Goal: Information Seeking & Learning: Learn about a topic

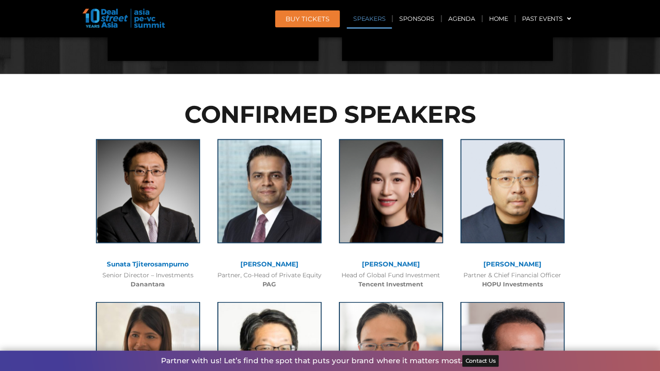
scroll to position [901, 0]
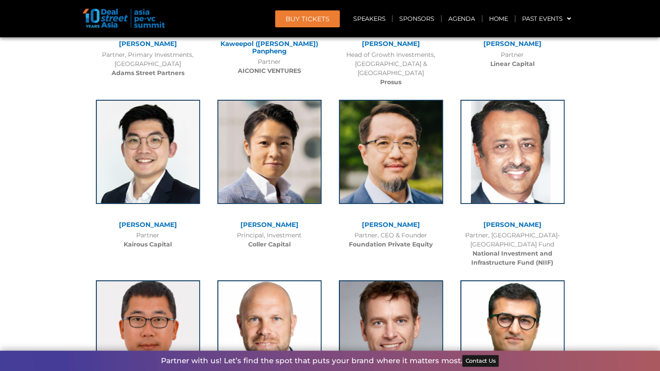
scroll to position [3871, 0]
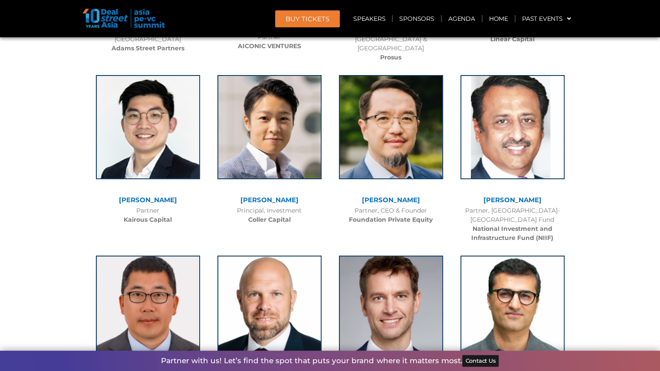
click at [267, 196] on link "Karen Tse" at bounding box center [270, 200] width 58 height 8
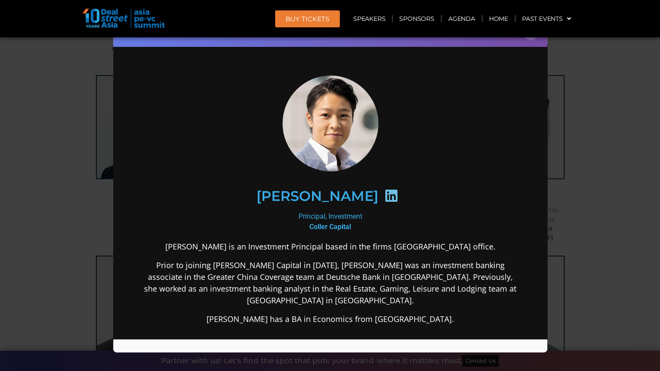
scroll to position [0, 0]
click at [621, 165] on div "Speaker Profile ×" at bounding box center [330, 185] width 660 height 371
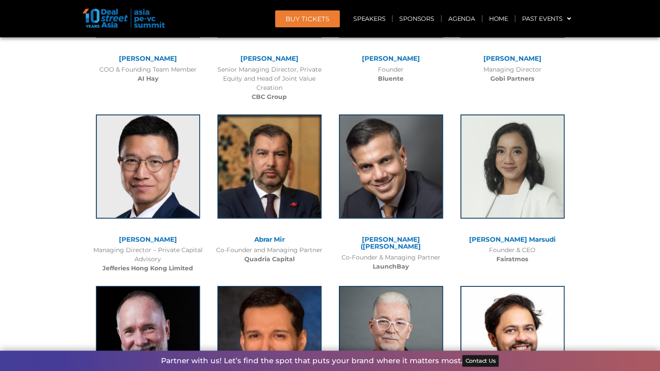
scroll to position [5382, 0]
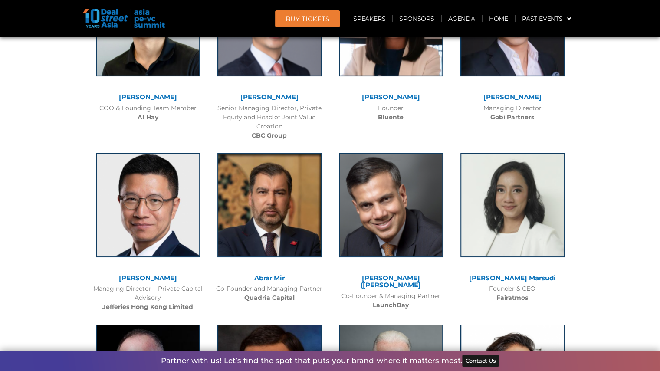
click at [450, 208] on div "Padmanabh (Paddy) Sinha Co-Founder & Managing Partner LaunchBay" at bounding box center [391, 230] width 122 height 170
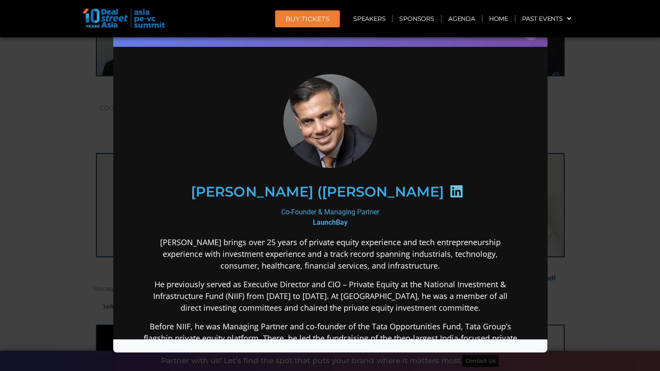
scroll to position [0, 0]
click at [582, 177] on div "Speaker Profile ×" at bounding box center [330, 185] width 660 height 371
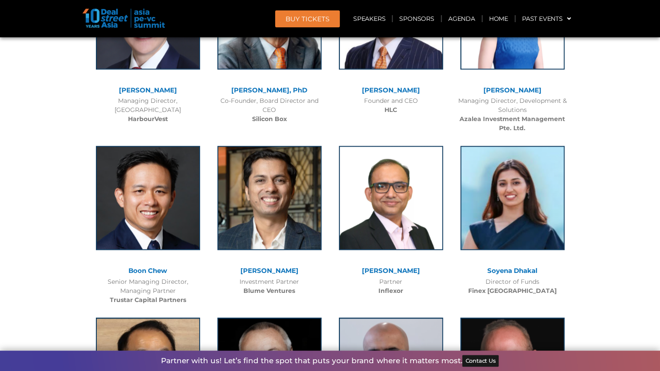
scroll to position [4514, 0]
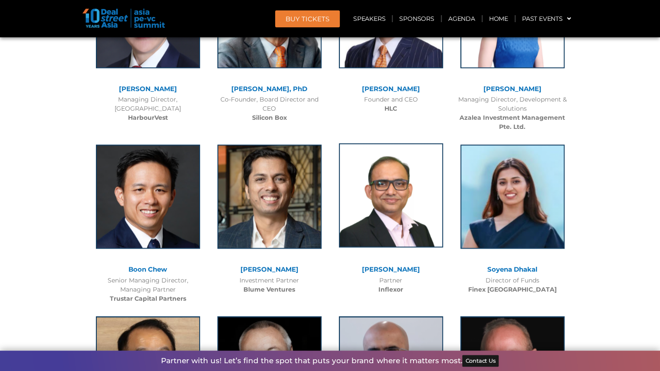
click at [420, 193] on img at bounding box center [391, 195] width 104 height 104
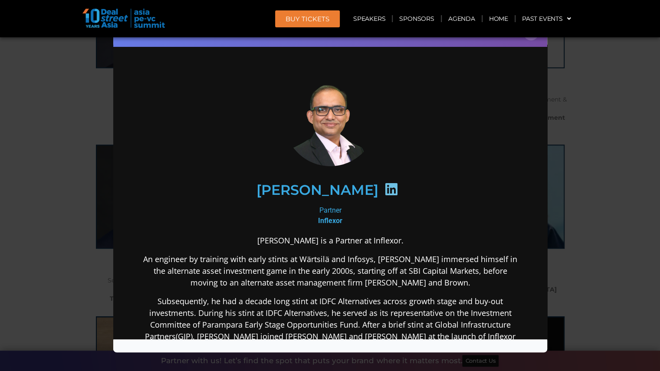
scroll to position [0, 0]
click at [332, 139] on img at bounding box center [330, 120] width 96 height 92
click at [590, 277] on div "Speaker Profile ×" at bounding box center [330, 185] width 660 height 371
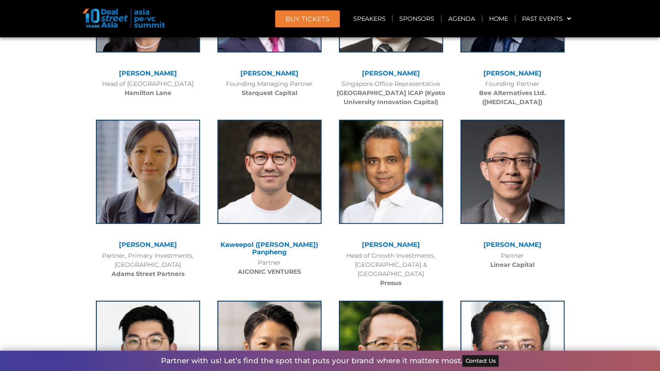
scroll to position [3628, 0]
